Goal: Find contact information: Find contact information

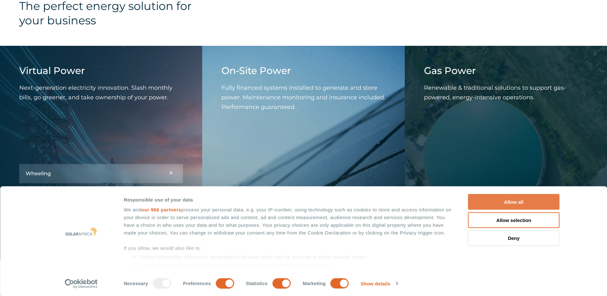
click at [490, 202] on button "Allow all" at bounding box center [513, 202] width 91 height 16
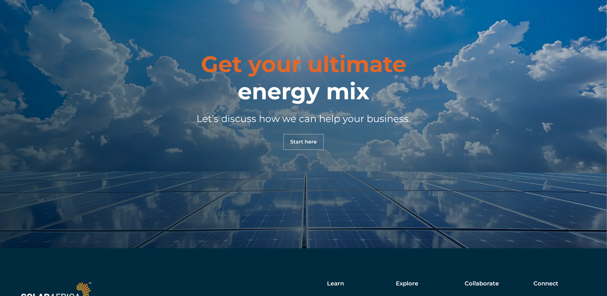
scroll to position [2252, 0]
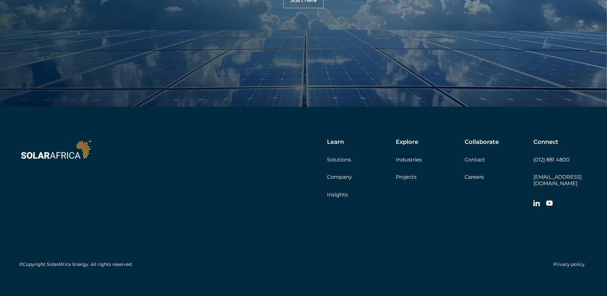
click at [548, 141] on h5 "Connect" at bounding box center [545, 141] width 25 height 7
click at [543, 158] on link "(012) 881 4800" at bounding box center [551, 159] width 36 height 6
click at [472, 157] on link "Contact" at bounding box center [474, 159] width 20 height 6
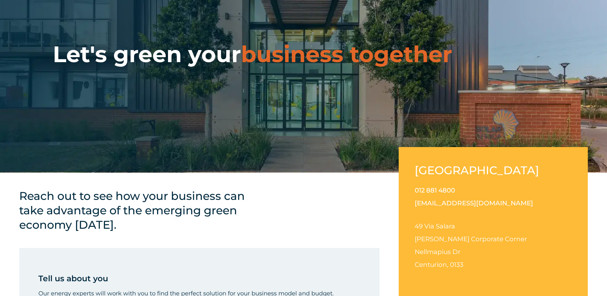
scroll to position [96, 0]
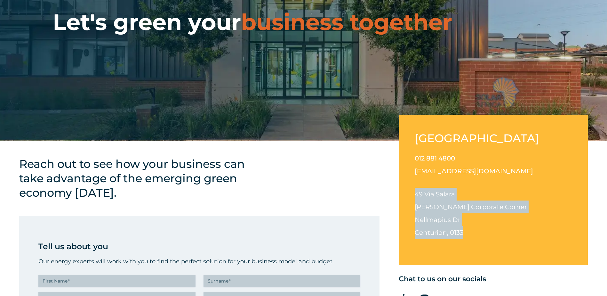
drag, startPoint x: 416, startPoint y: 195, endPoint x: 477, endPoint y: 227, distance: 68.5
click at [477, 227] on p "49 Via Salara Irene Corporate Corner Nellmapius Dr Centurion, 0133" at bounding box center [492, 212] width 157 height 51
copy p "49 Via Salara Irene Corporate Corner Nellmapius Dr Centurion, 0133"
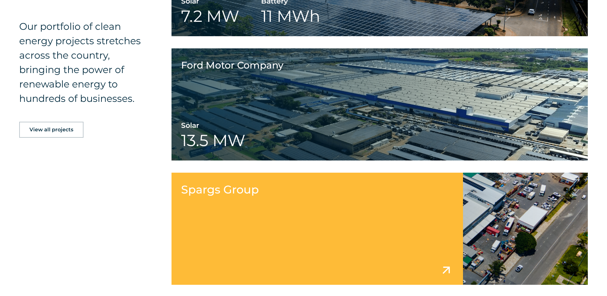
scroll to position [1023, 0]
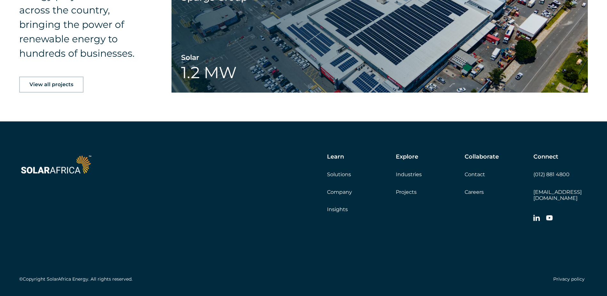
click at [338, 193] on link "Company" at bounding box center [339, 192] width 25 height 6
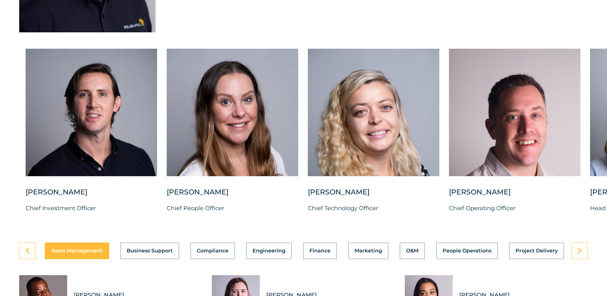
scroll to position [1663, 0]
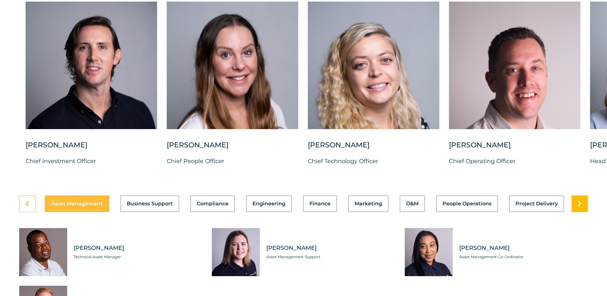
click at [575, 209] on link at bounding box center [579, 203] width 16 height 17
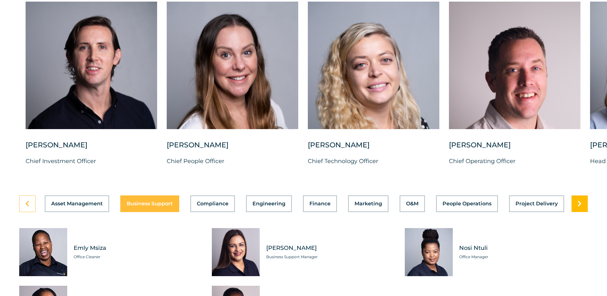
click at [575, 209] on link at bounding box center [579, 203] width 16 height 17
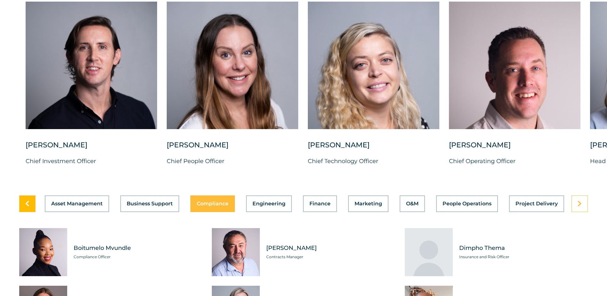
click at [22, 212] on link at bounding box center [27, 203] width 16 height 17
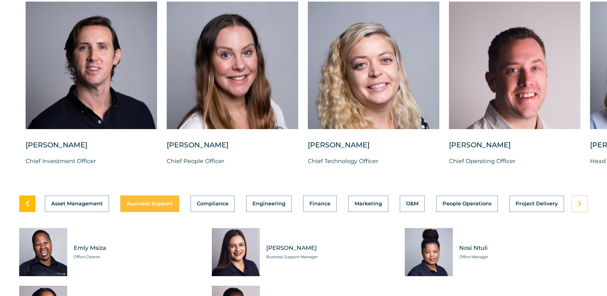
click at [22, 212] on link at bounding box center [27, 203] width 16 height 17
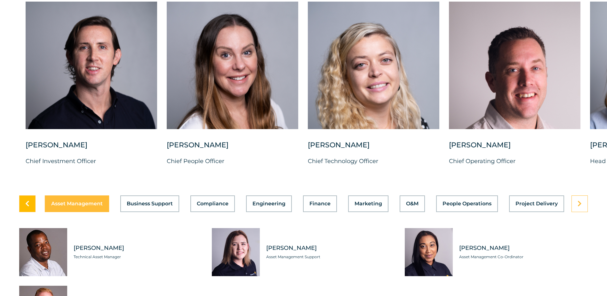
click at [22, 212] on link at bounding box center [27, 203] width 16 height 17
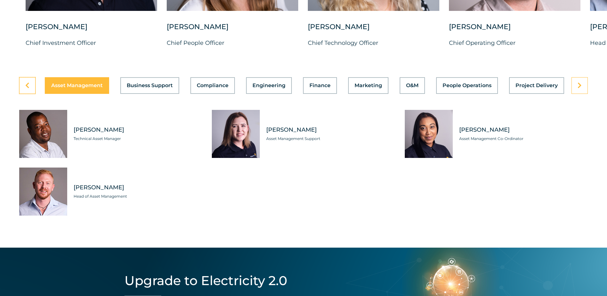
scroll to position [1791, 0]
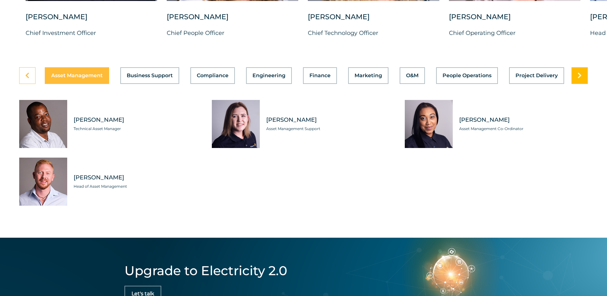
click at [584, 78] on link at bounding box center [579, 75] width 16 height 17
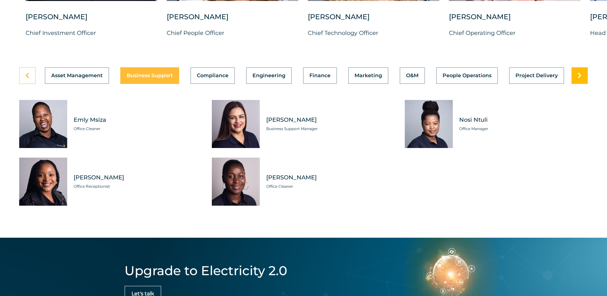
click at [584, 78] on link at bounding box center [579, 75] width 16 height 17
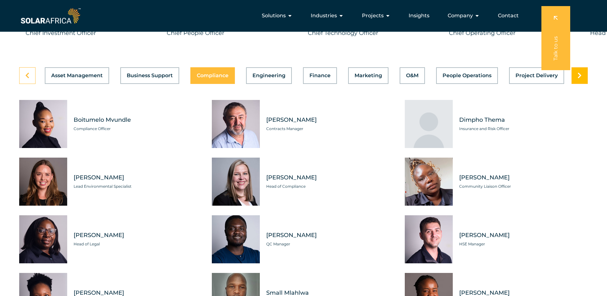
click at [575, 83] on link at bounding box center [579, 75] width 16 height 17
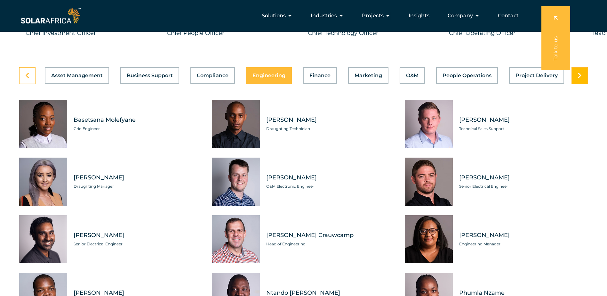
click at [579, 76] on link at bounding box center [579, 75] width 16 height 17
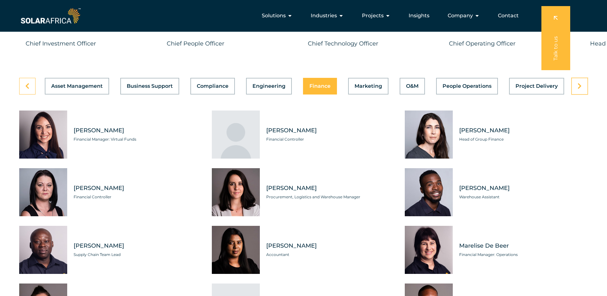
scroll to position [1759, 0]
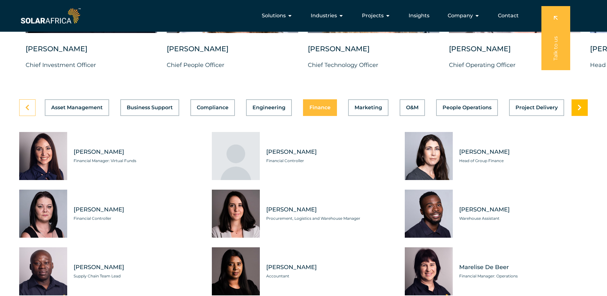
click at [582, 109] on link at bounding box center [579, 107] width 16 height 17
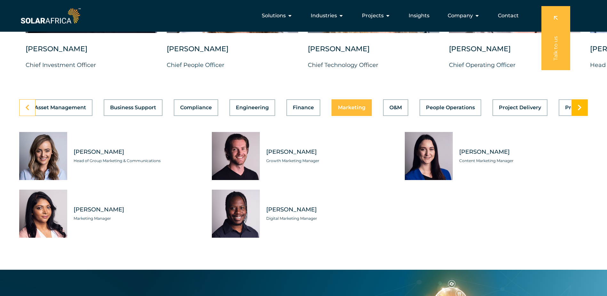
scroll to position [0, 138]
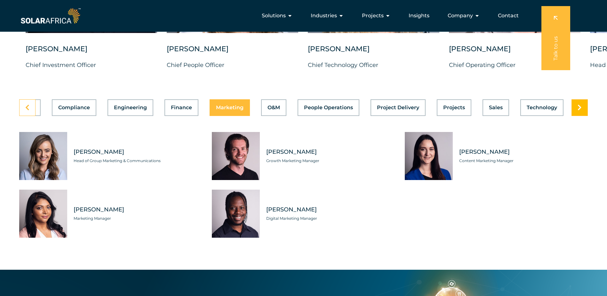
click at [582, 109] on link at bounding box center [579, 107] width 16 height 17
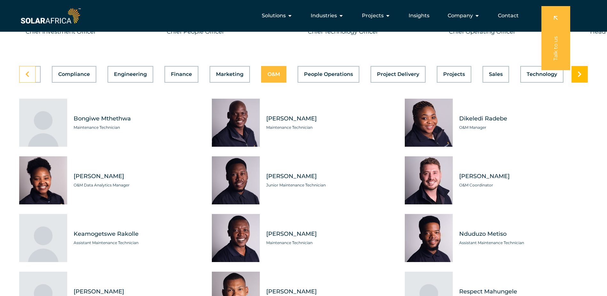
scroll to position [1759, 0]
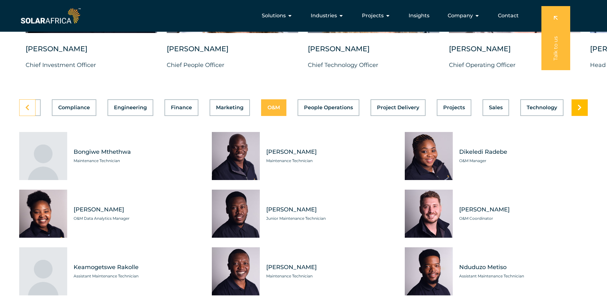
click at [580, 115] on link at bounding box center [579, 107] width 16 height 17
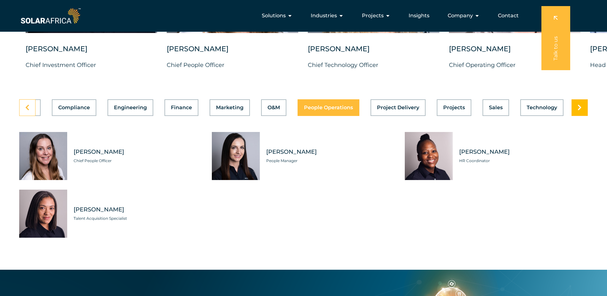
scroll to position [0, 138]
click at [580, 115] on link at bounding box center [579, 107] width 16 height 17
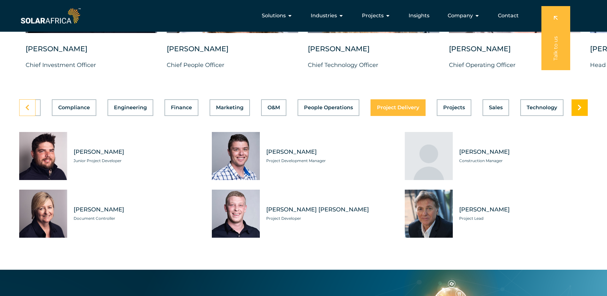
click at [580, 115] on link at bounding box center [579, 107] width 16 height 17
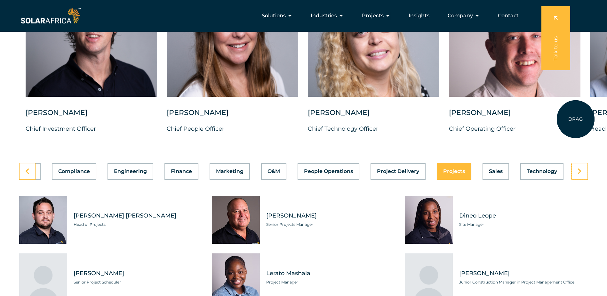
scroll to position [1695, 0]
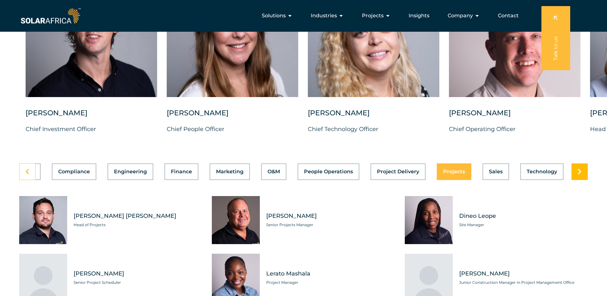
click at [574, 173] on link at bounding box center [579, 171] width 16 height 17
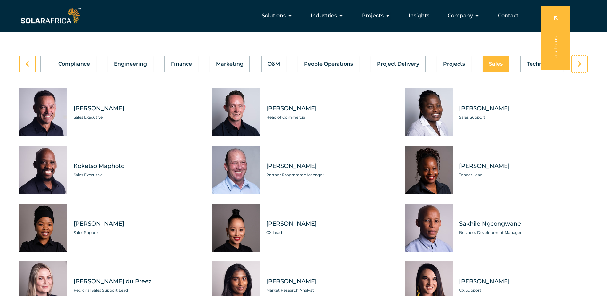
scroll to position [1791, 0]
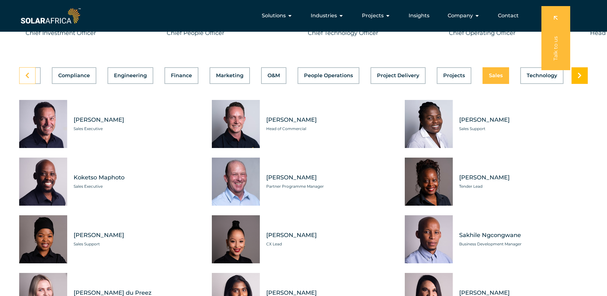
click at [580, 79] on icon at bounding box center [579, 75] width 4 height 6
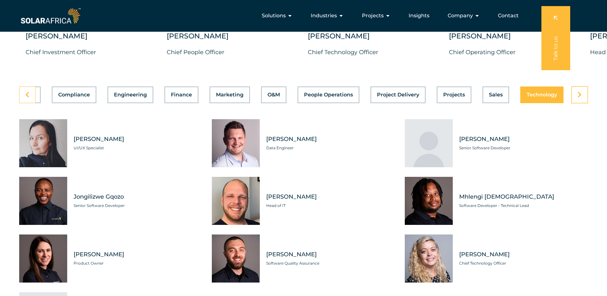
scroll to position [1759, 0]
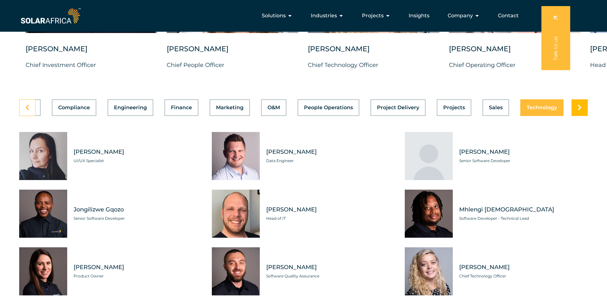
click at [576, 109] on link at bounding box center [579, 107] width 16 height 17
click at [577, 111] on icon at bounding box center [579, 107] width 4 height 6
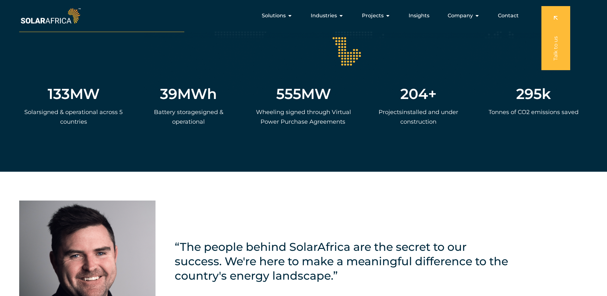
scroll to position [1279, 0]
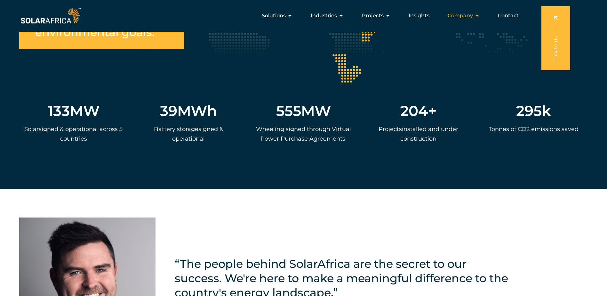
click at [462, 15] on span "Company" at bounding box center [459, 16] width 25 height 8
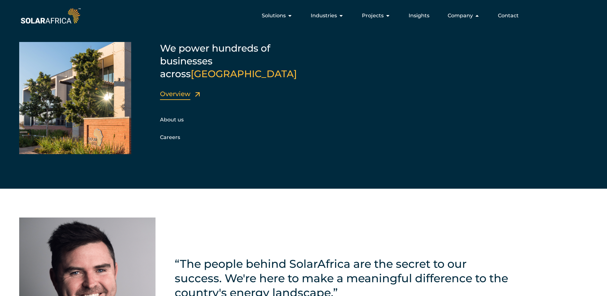
click at [184, 90] on link "Overview" at bounding box center [175, 94] width 30 height 8
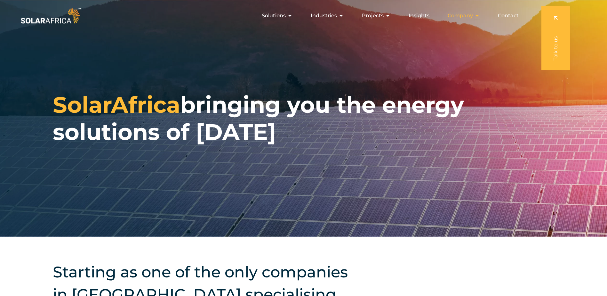
click at [477, 16] on icon "Menu" at bounding box center [476, 15] width 5 height 5
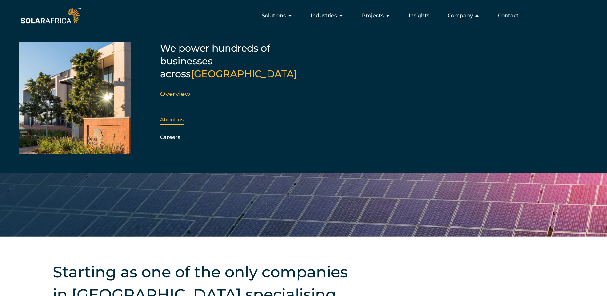
click at [175, 116] on link "About us" at bounding box center [172, 119] width 24 height 6
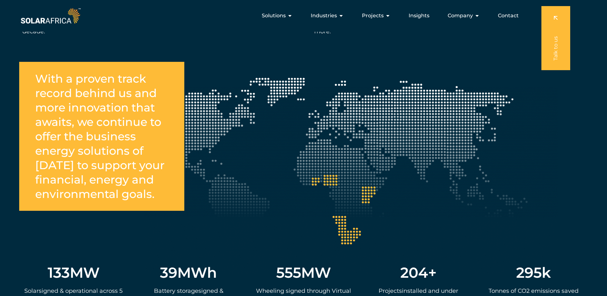
scroll to position [1023, 0]
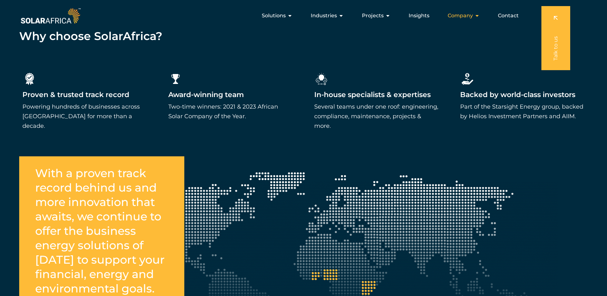
click at [464, 17] on span "Company" at bounding box center [459, 16] width 25 height 8
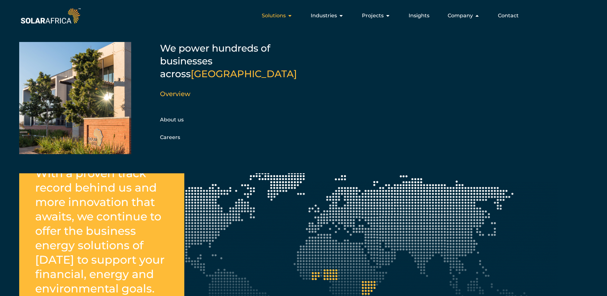
click at [279, 17] on span "Solutions" at bounding box center [274, 16] width 24 height 8
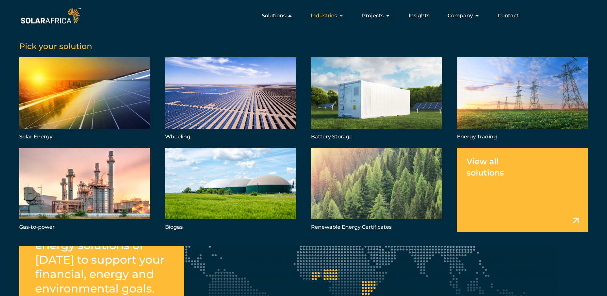
click at [326, 12] on span "Industries" at bounding box center [324, 16] width 26 height 8
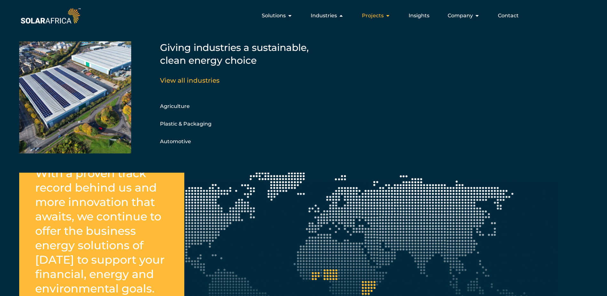
click at [374, 15] on span "Projects" at bounding box center [373, 16] width 22 height 8
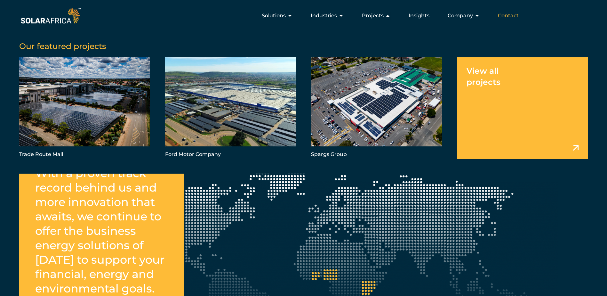
click at [501, 12] on span "Contact" at bounding box center [508, 16] width 21 height 8
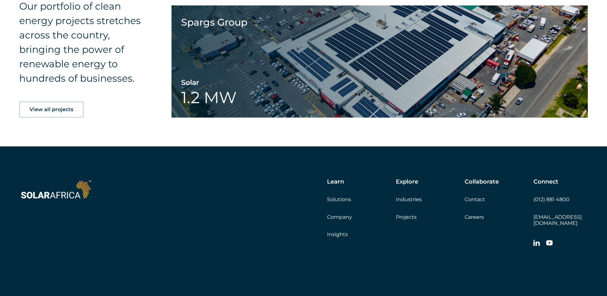
scroll to position [1038, 0]
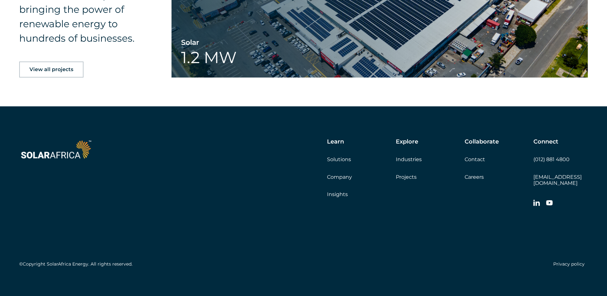
click at [56, 261] on h5 "©Copyright SolarAfrica Energy. All rights reserved." at bounding box center [75, 263] width 113 height 5
drag, startPoint x: 56, startPoint y: 257, endPoint x: 303, endPoint y: 254, distance: 246.9
click at [303, 254] on div "©Copyright SolarAfrica Energy. All rights reserved. Privacy policy" at bounding box center [303, 240] width 568 height 60
click at [577, 261] on link "Privacy policy" at bounding box center [568, 264] width 31 height 6
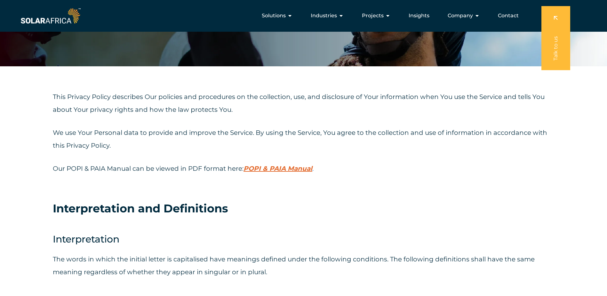
scroll to position [64, 0]
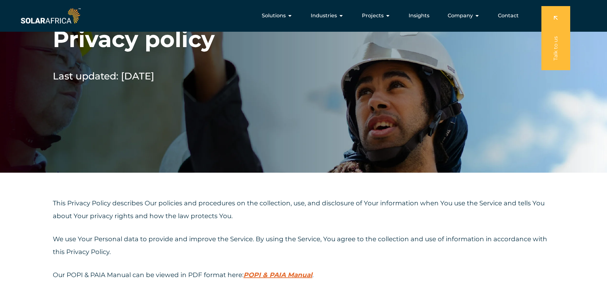
click at [282, 277] on span "POPI & PAIA Manual" at bounding box center [277, 275] width 69 height 8
